Goal: Information Seeking & Learning: Learn about a topic

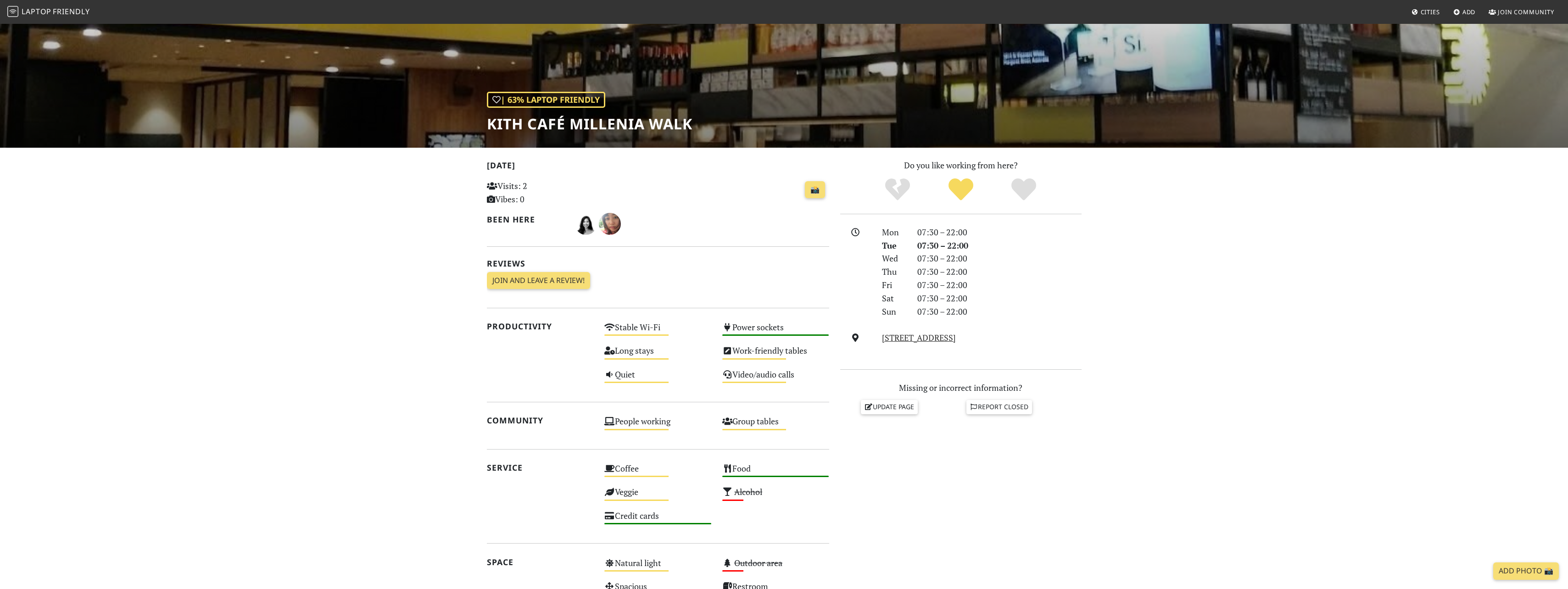
scroll to position [46, 0]
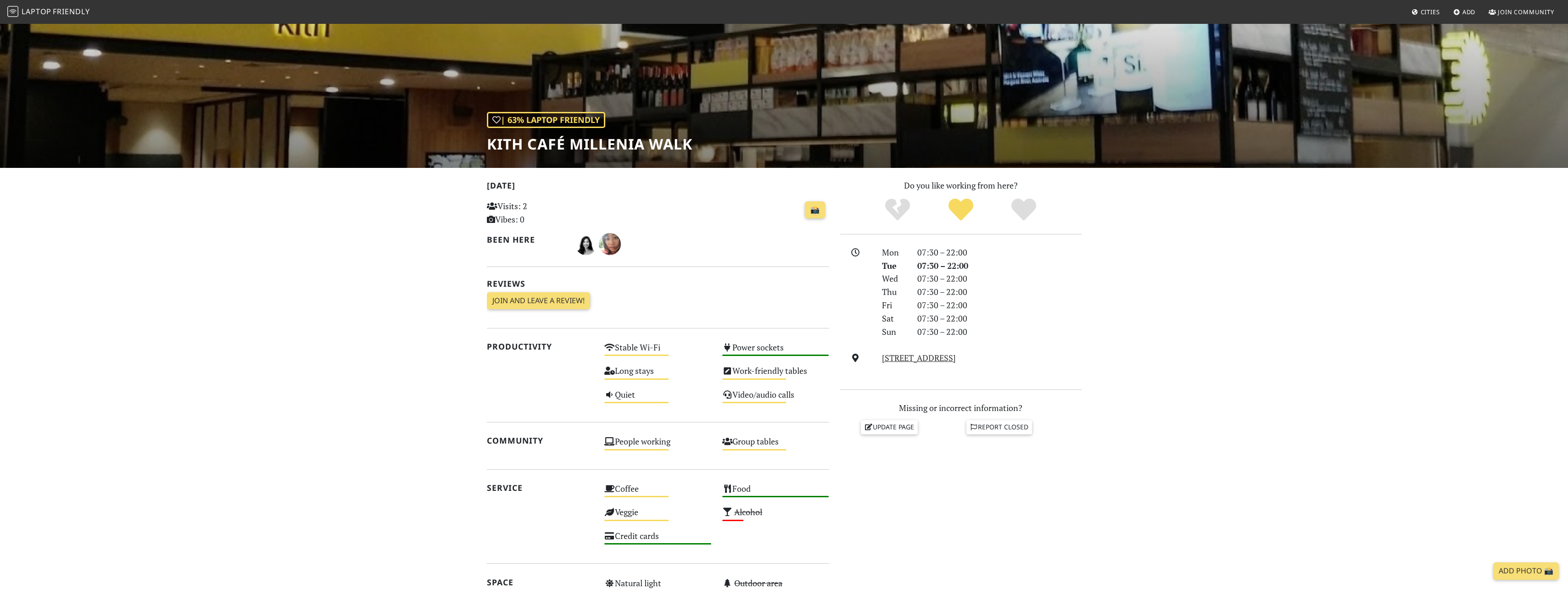
click at [65, 9] on span "Friendly" at bounding box center [71, 12] width 37 height 10
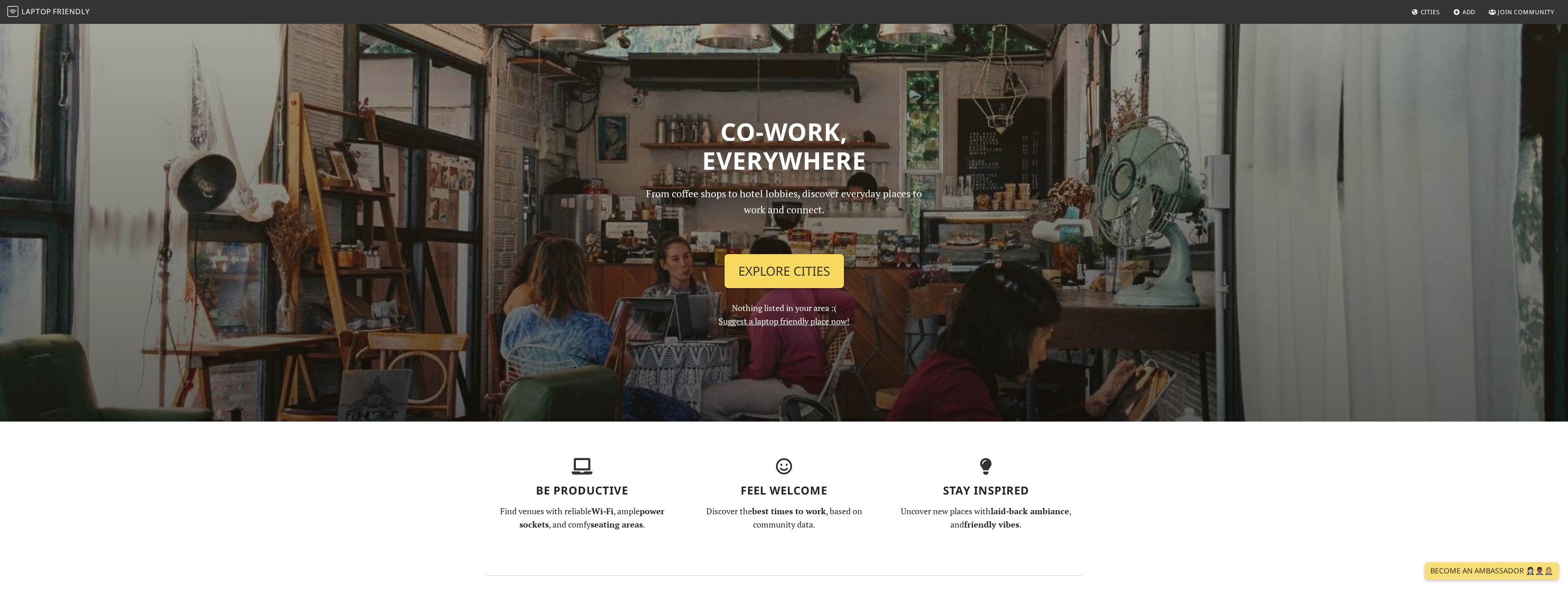
click at [791, 280] on link "Explore Cities" at bounding box center [784, 271] width 119 height 34
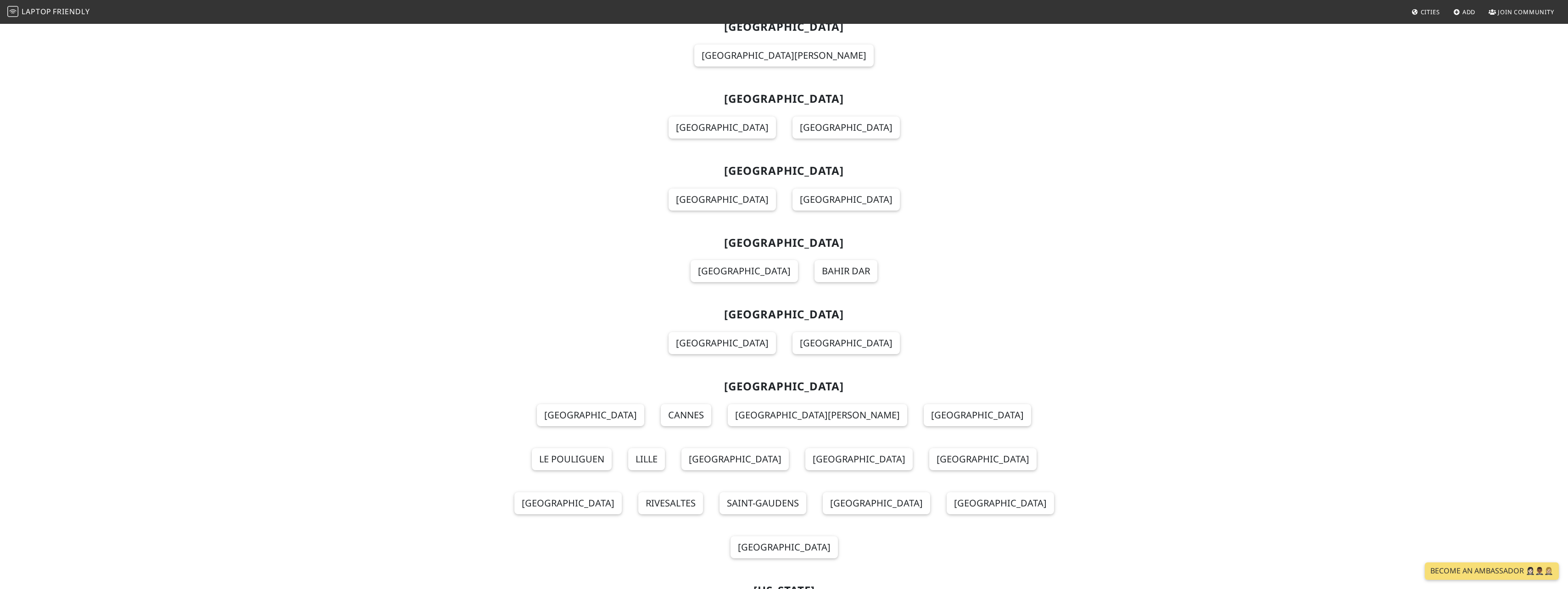
scroll to position [7896, 0]
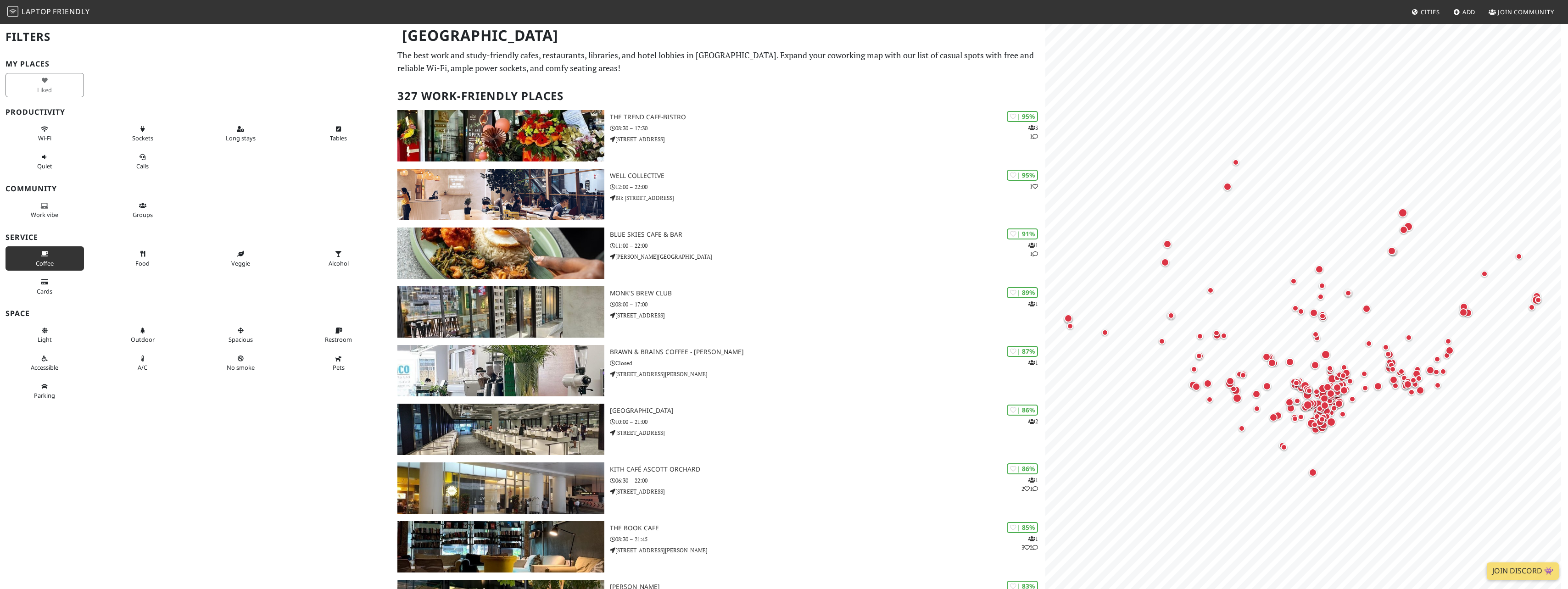
click at [50, 265] on span "Coffee" at bounding box center [44, 263] width 18 height 9
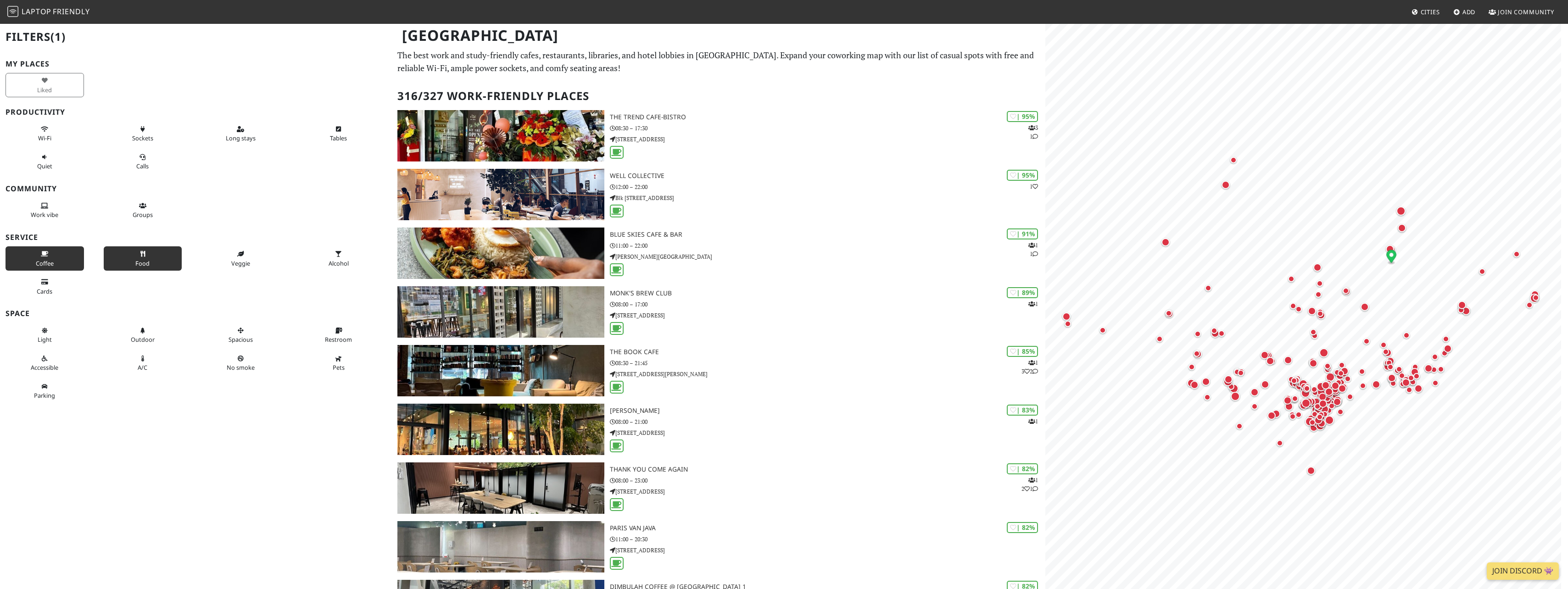
click at [137, 258] on button "Food" at bounding box center [142, 259] width 79 height 24
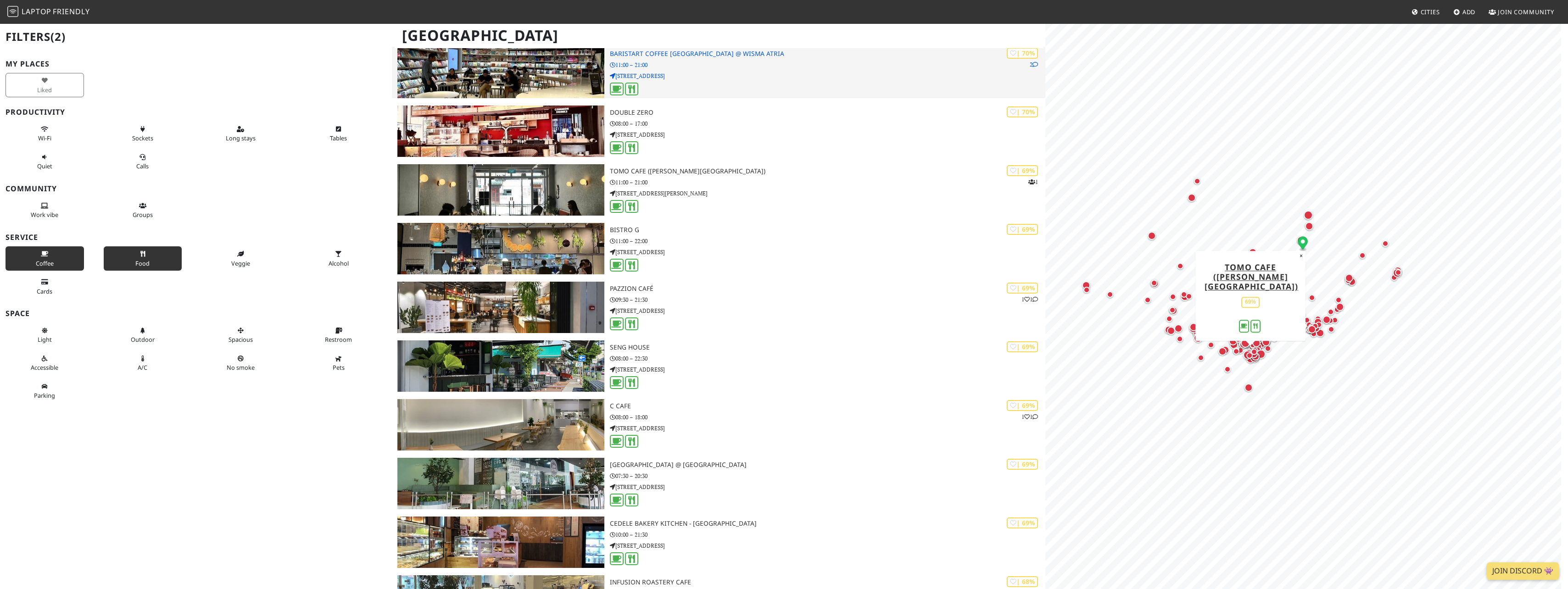
scroll to position [1422, 0]
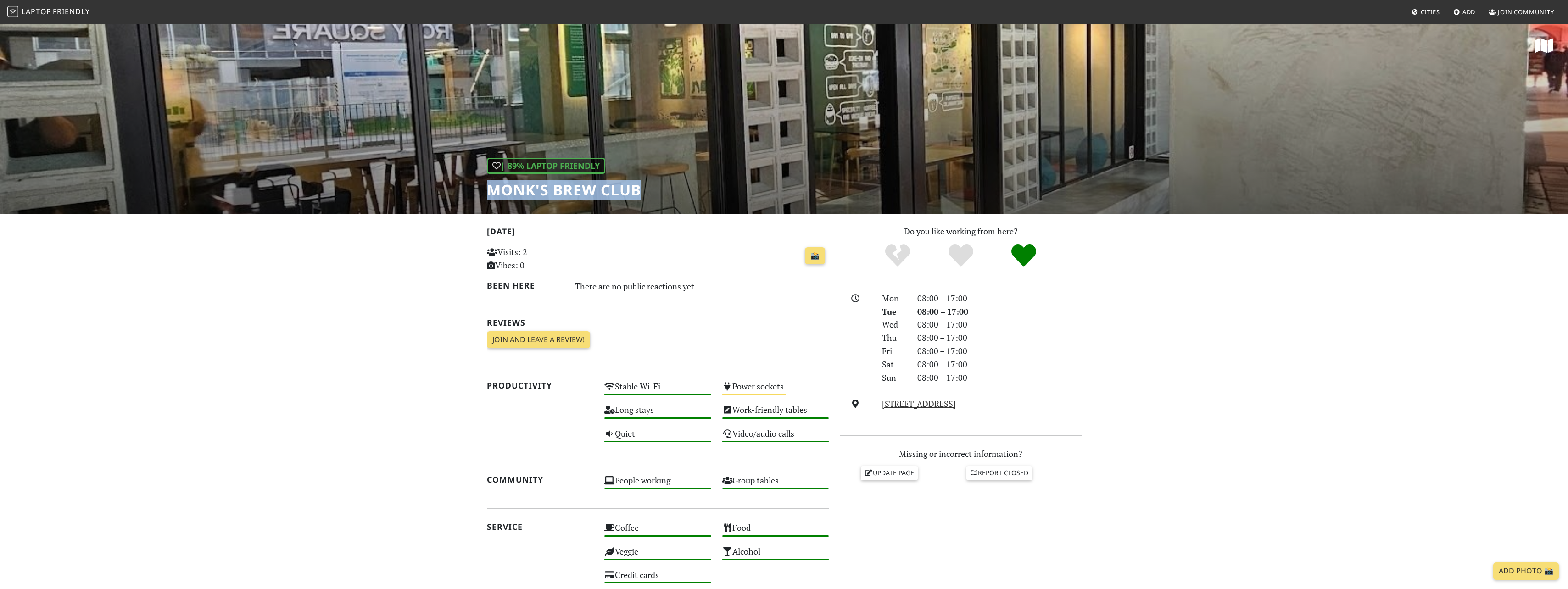
drag, startPoint x: 486, startPoint y: 189, endPoint x: 669, endPoint y: 189, distance: 183.0
click at [669, 189] on div "| 89% Laptop Friendly Monk's Brew Club" at bounding box center [784, 119] width 1568 height 191
drag, startPoint x: 669, startPoint y: 189, endPoint x: 612, endPoint y: 188, distance: 57.0
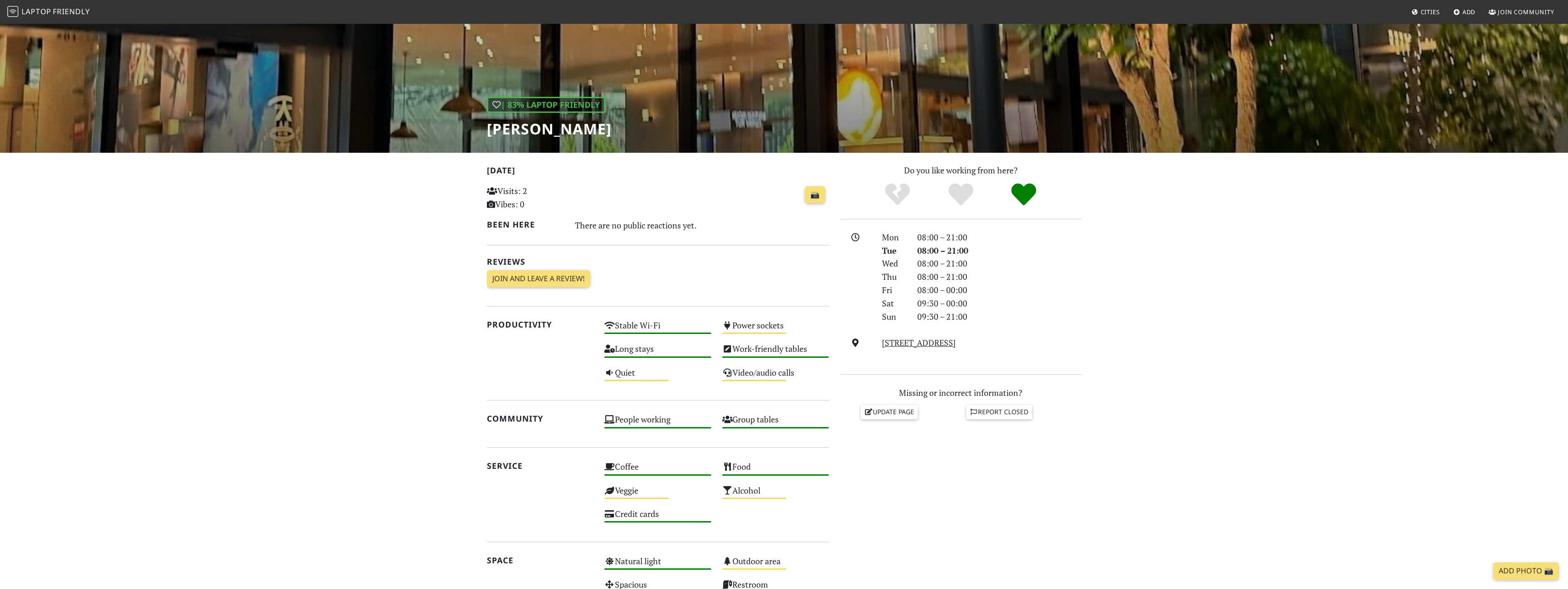
scroll to position [2, 0]
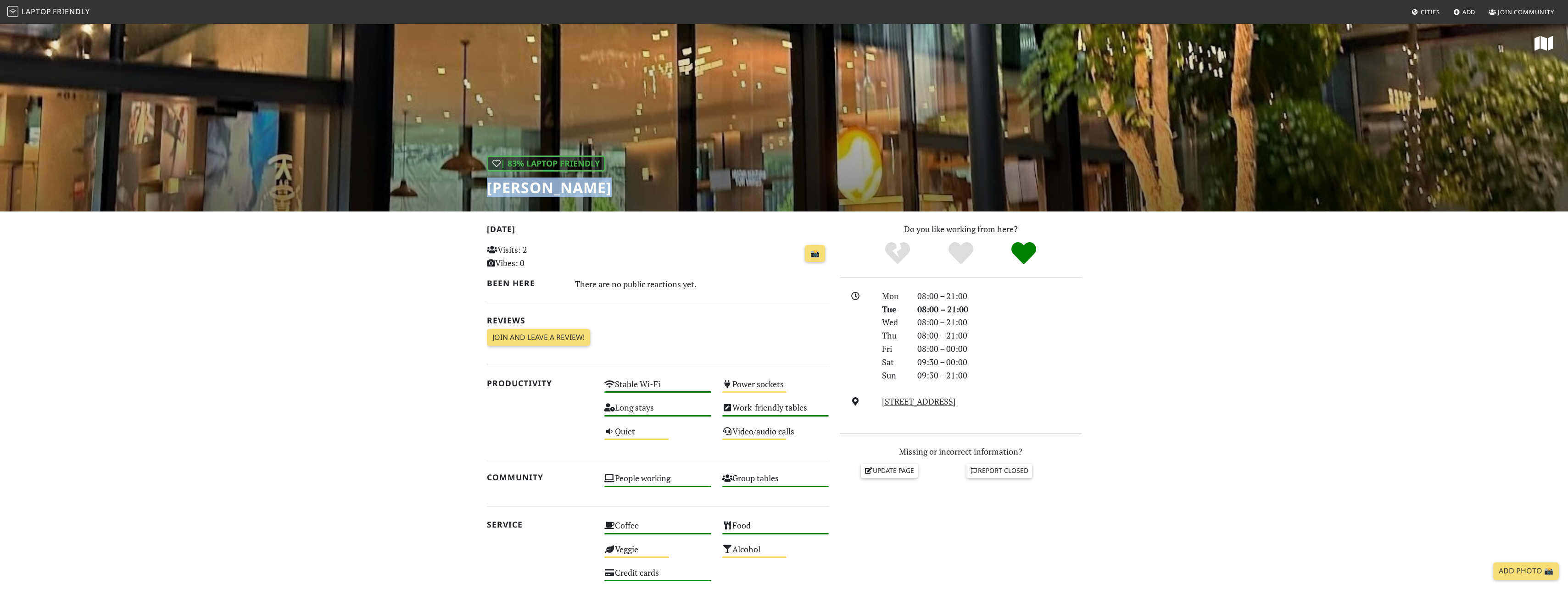
drag, startPoint x: 484, startPoint y: 190, endPoint x: 606, endPoint y: 189, distance: 122.0
click at [606, 189] on div "| 83% Laptop Friendly Louisa Coffee" at bounding box center [784, 116] width 1568 height 191
drag, startPoint x: 606, startPoint y: 189, endPoint x: 586, endPoint y: 189, distance: 20.0
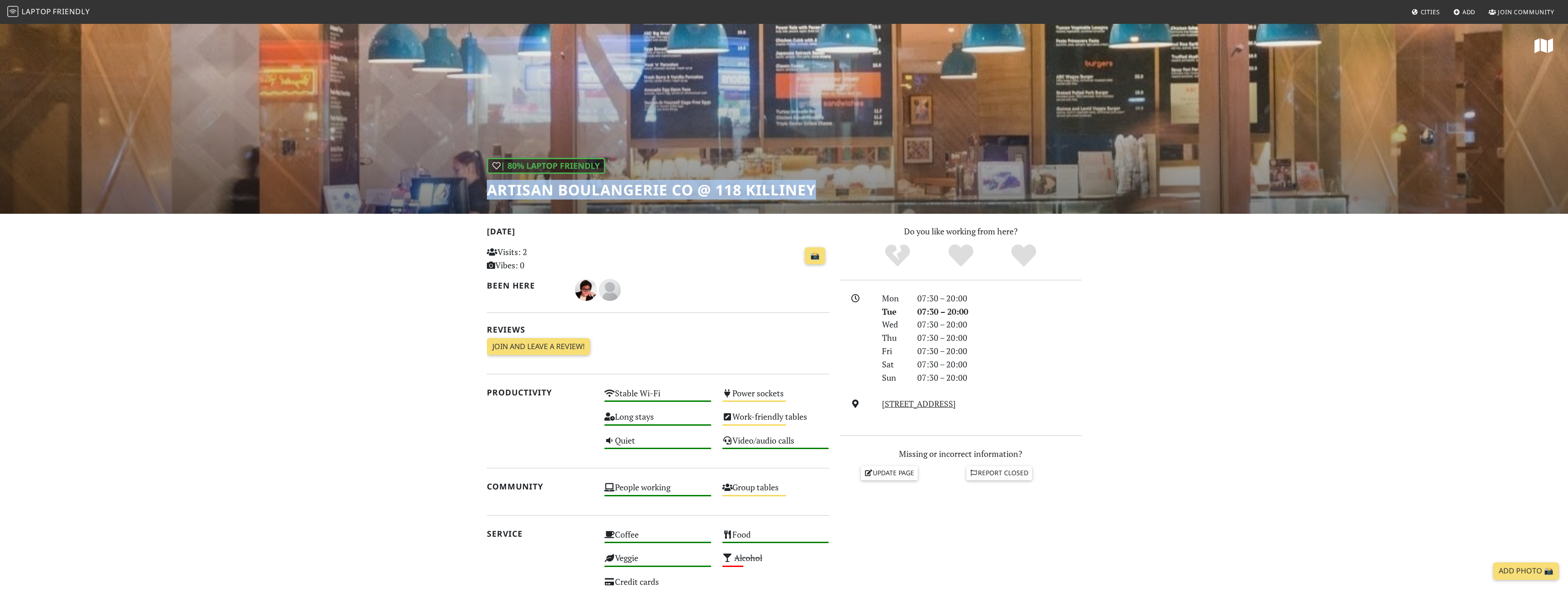
drag, startPoint x: 488, startPoint y: 193, endPoint x: 819, endPoint y: 191, distance: 331.0
click at [819, 191] on div "| 80% Laptop Friendly Artisan Boulangerie Co @ 118 Killiney" at bounding box center [784, 119] width 1568 height 191
drag, startPoint x: 819, startPoint y: 191, endPoint x: 783, endPoint y: 190, distance: 36.0
